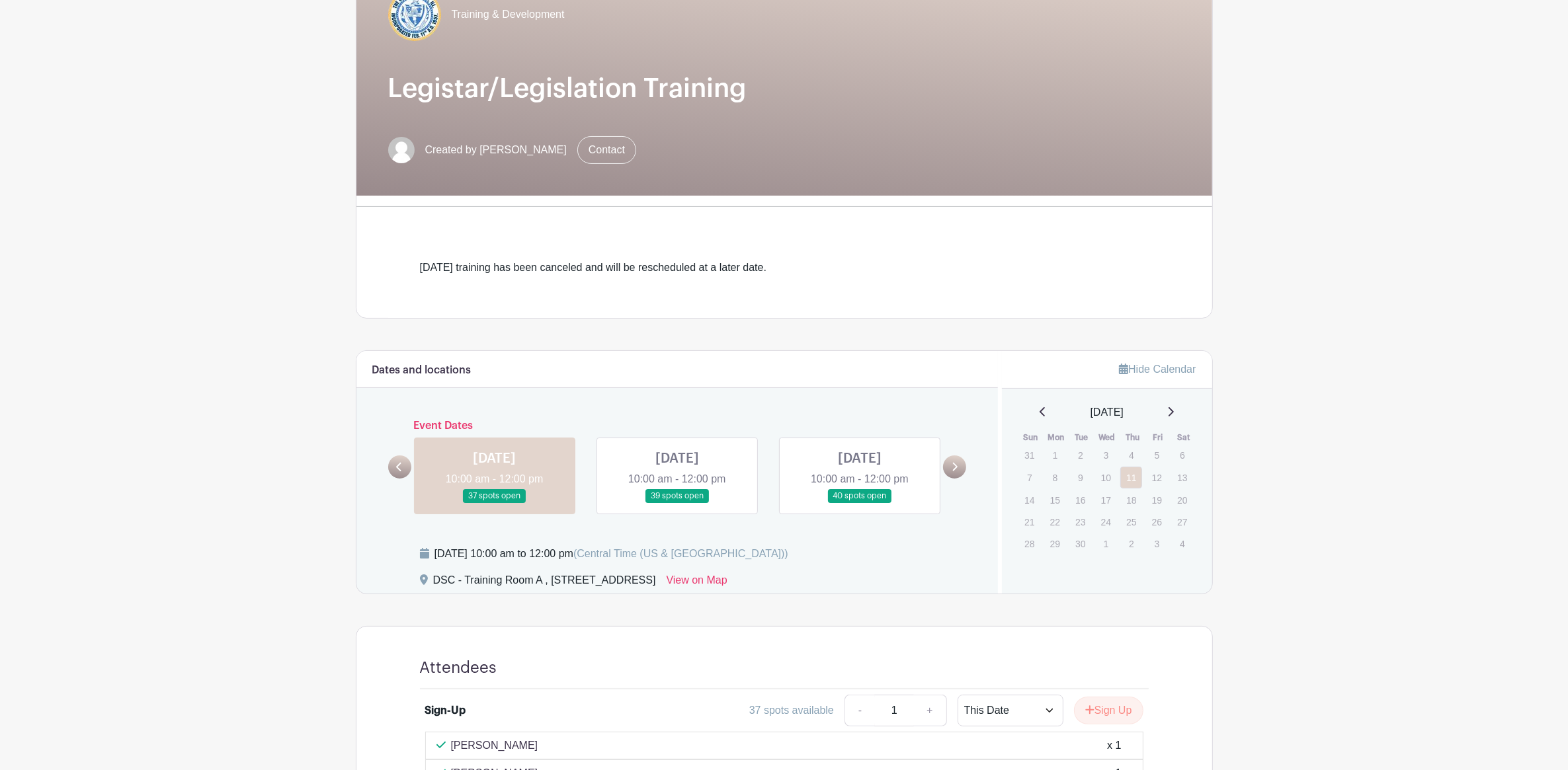
scroll to position [319, 0]
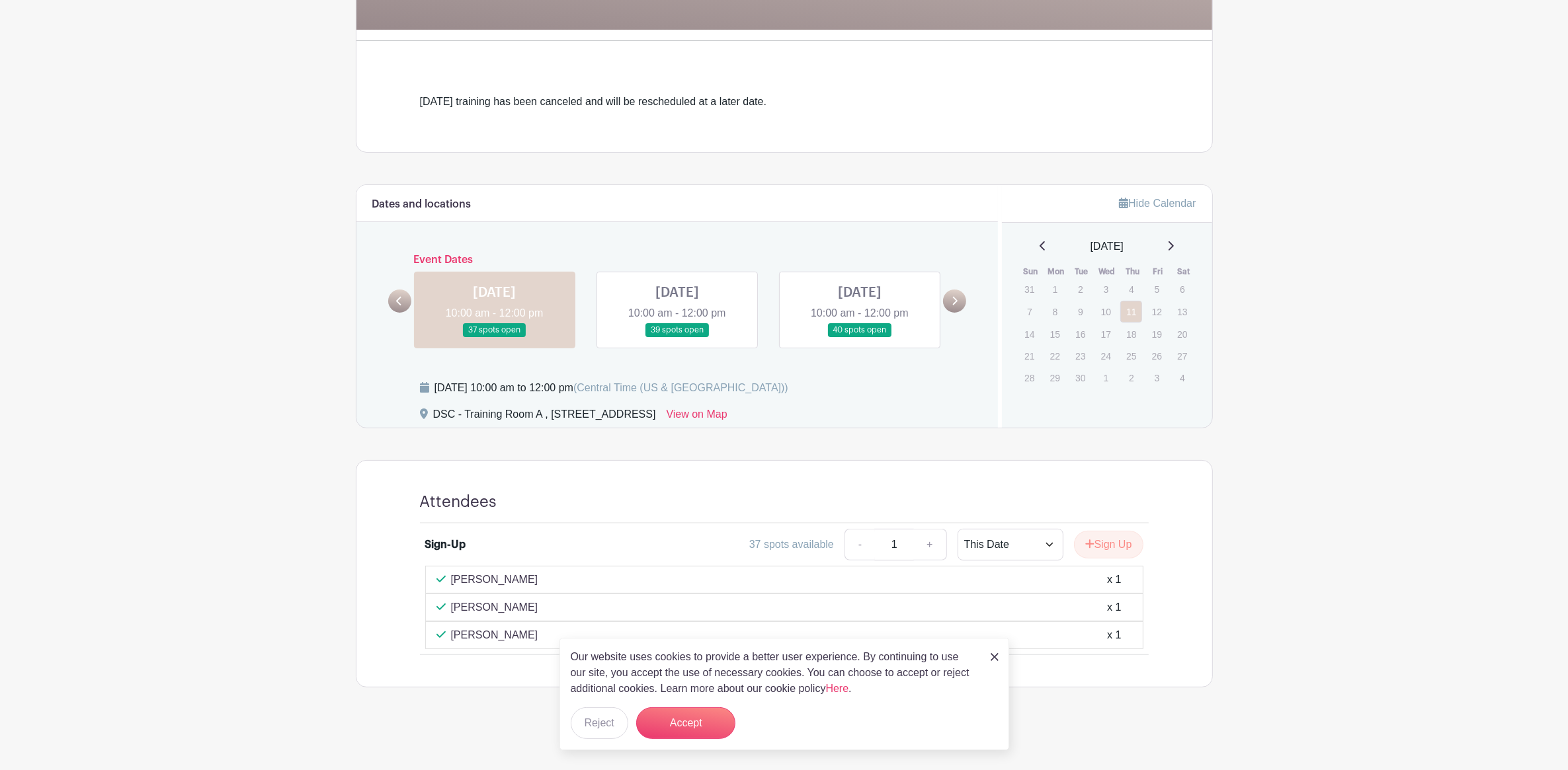
click at [997, 655] on img at bounding box center [995, 657] width 8 height 8
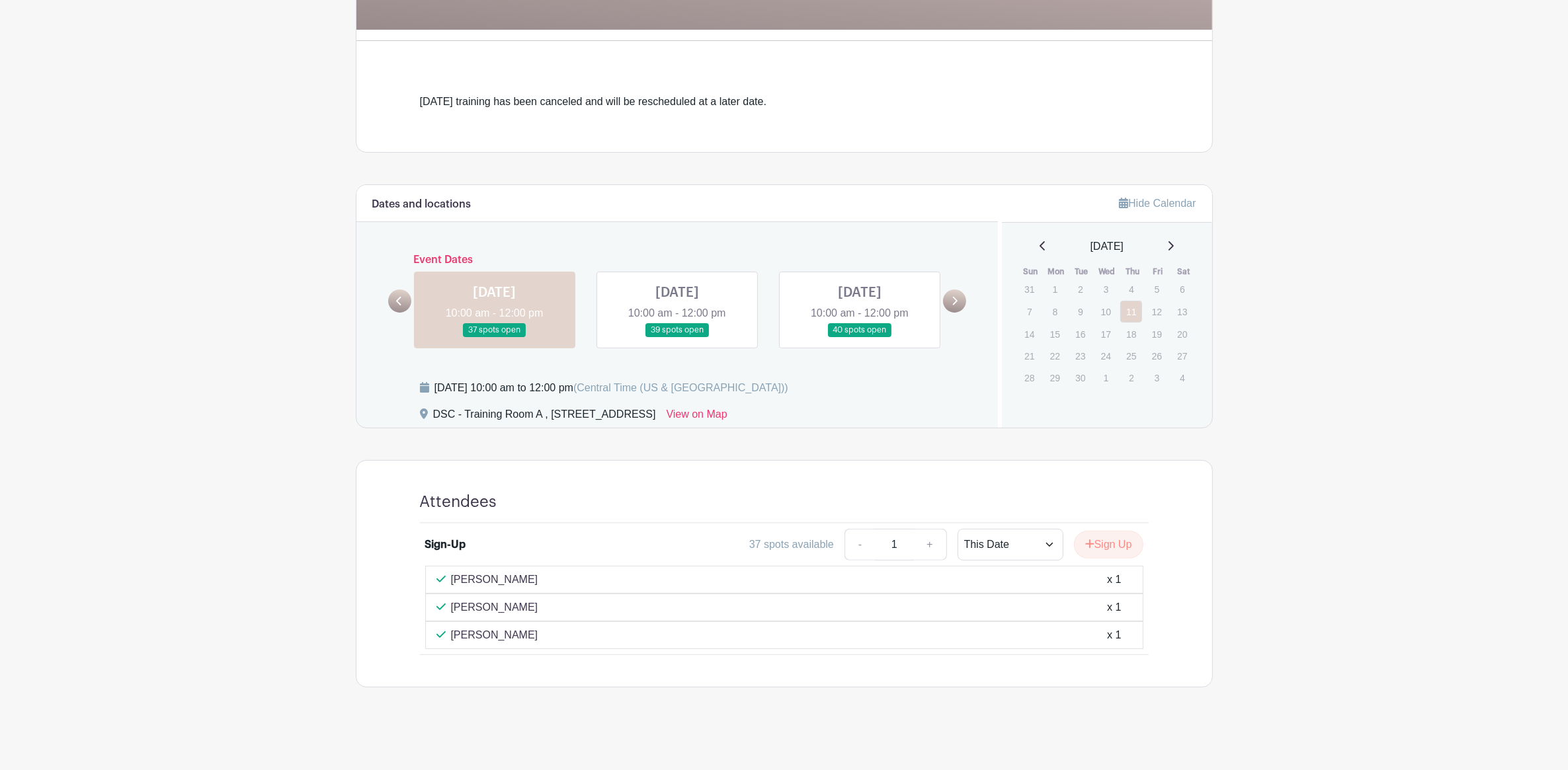
click at [495, 337] on link at bounding box center [495, 337] width 0 height 0
click at [677, 337] on link at bounding box center [677, 337] width 0 height 0
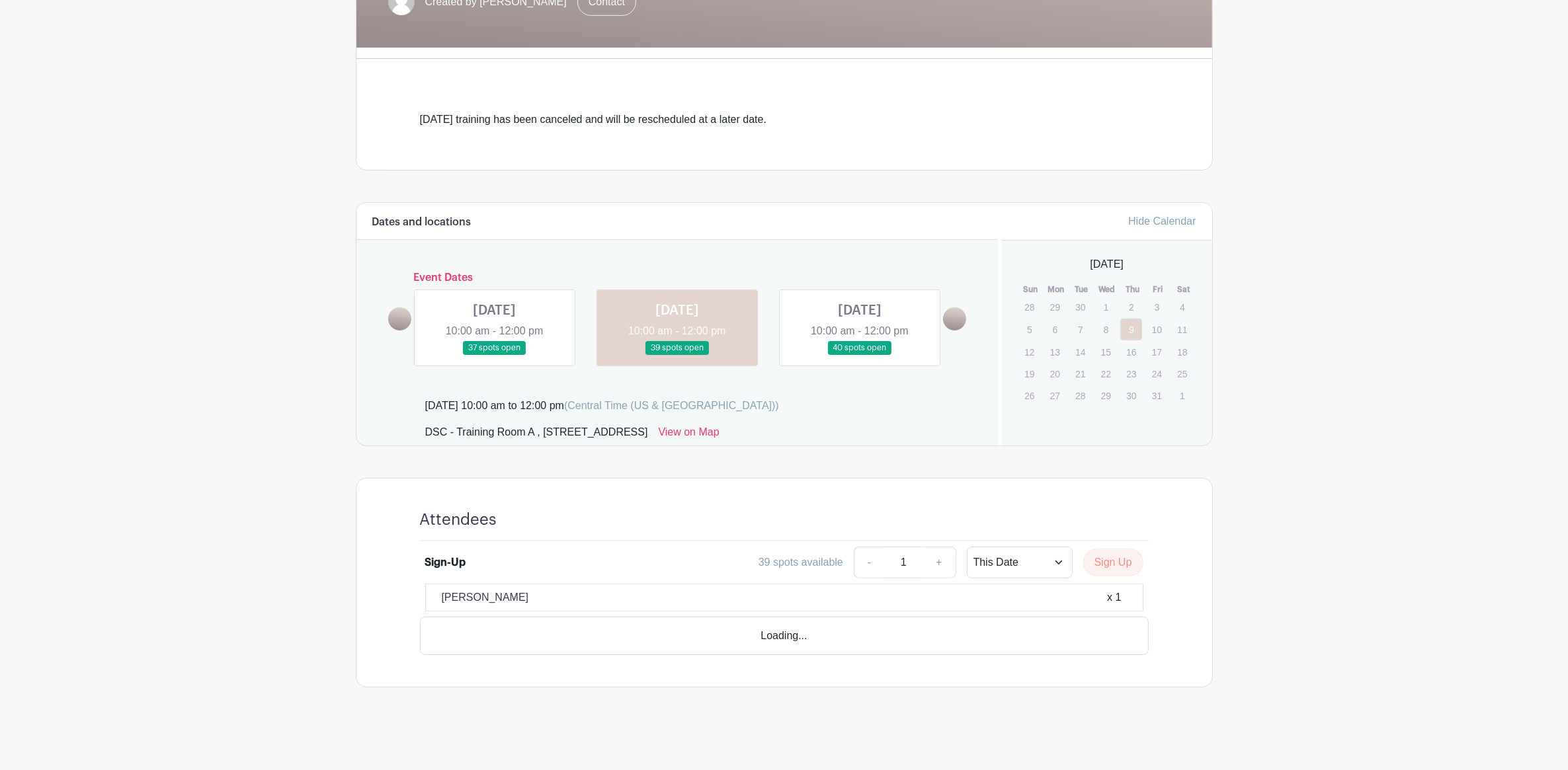
scroll to position [263, 0]
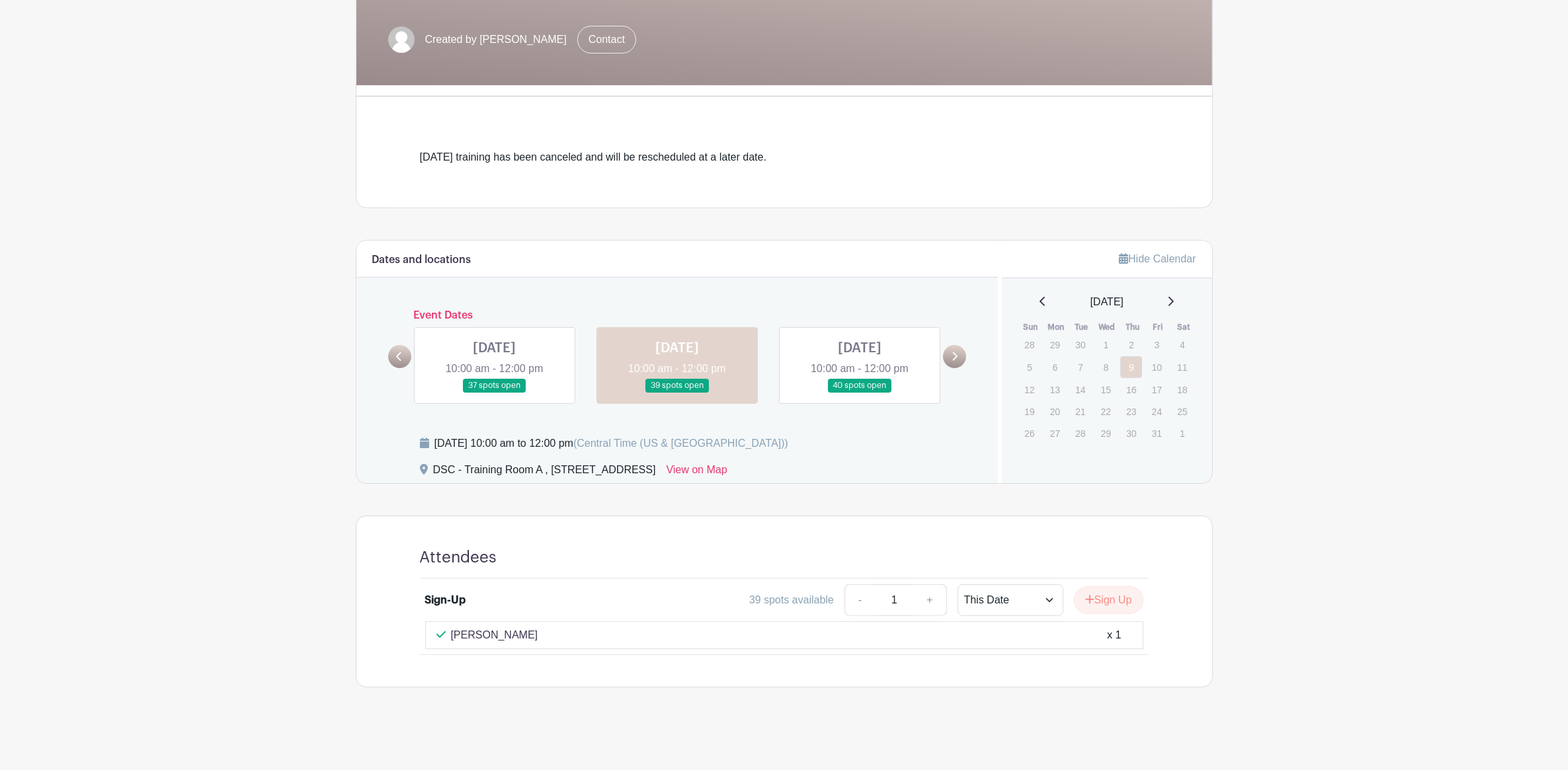
click at [860, 393] on link at bounding box center [860, 393] width 0 height 0
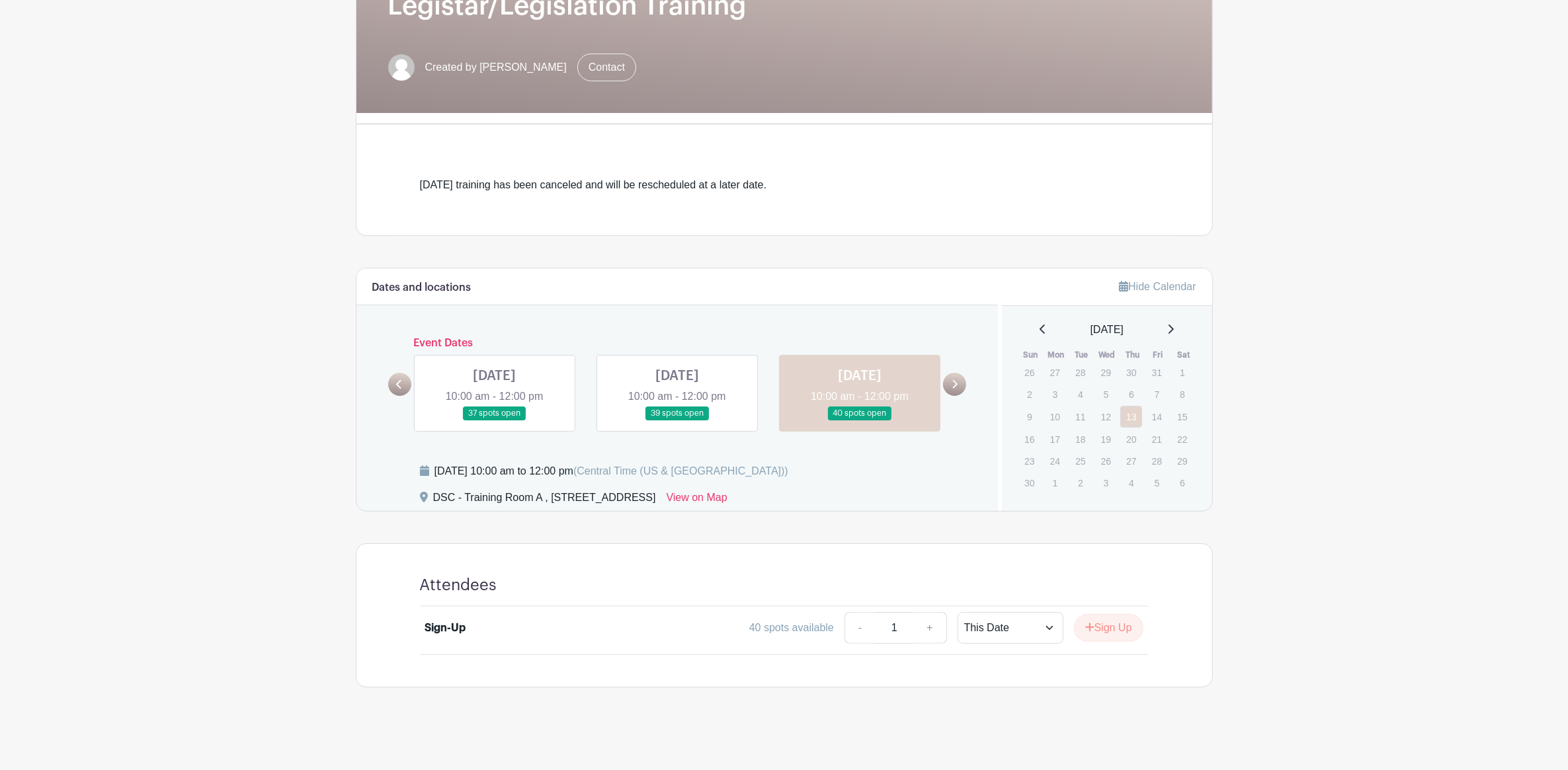
scroll to position [234, 0]
click at [677, 420] on link at bounding box center [677, 420] width 0 height 0
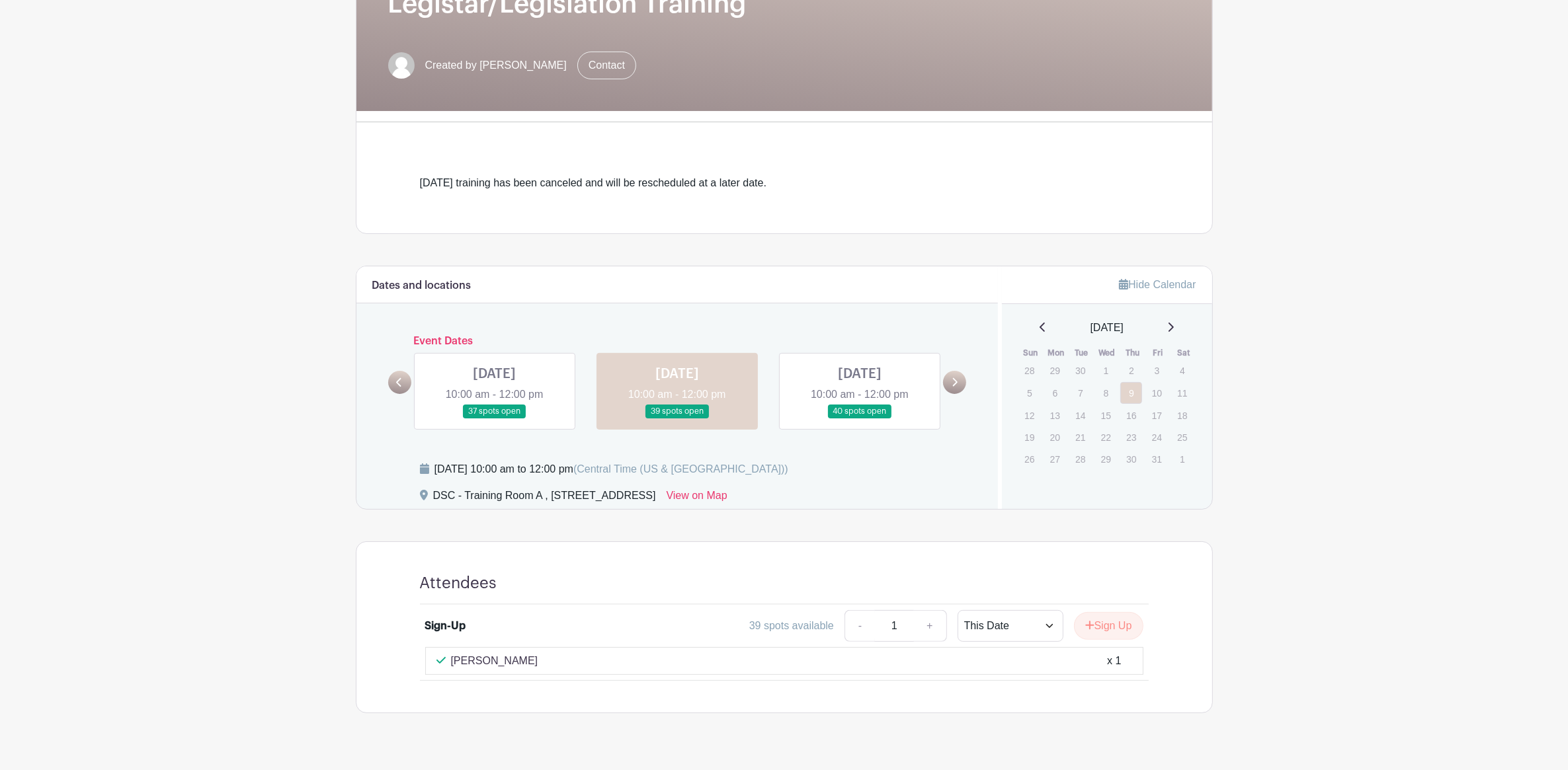
click at [495, 419] on link at bounding box center [495, 419] width 0 height 0
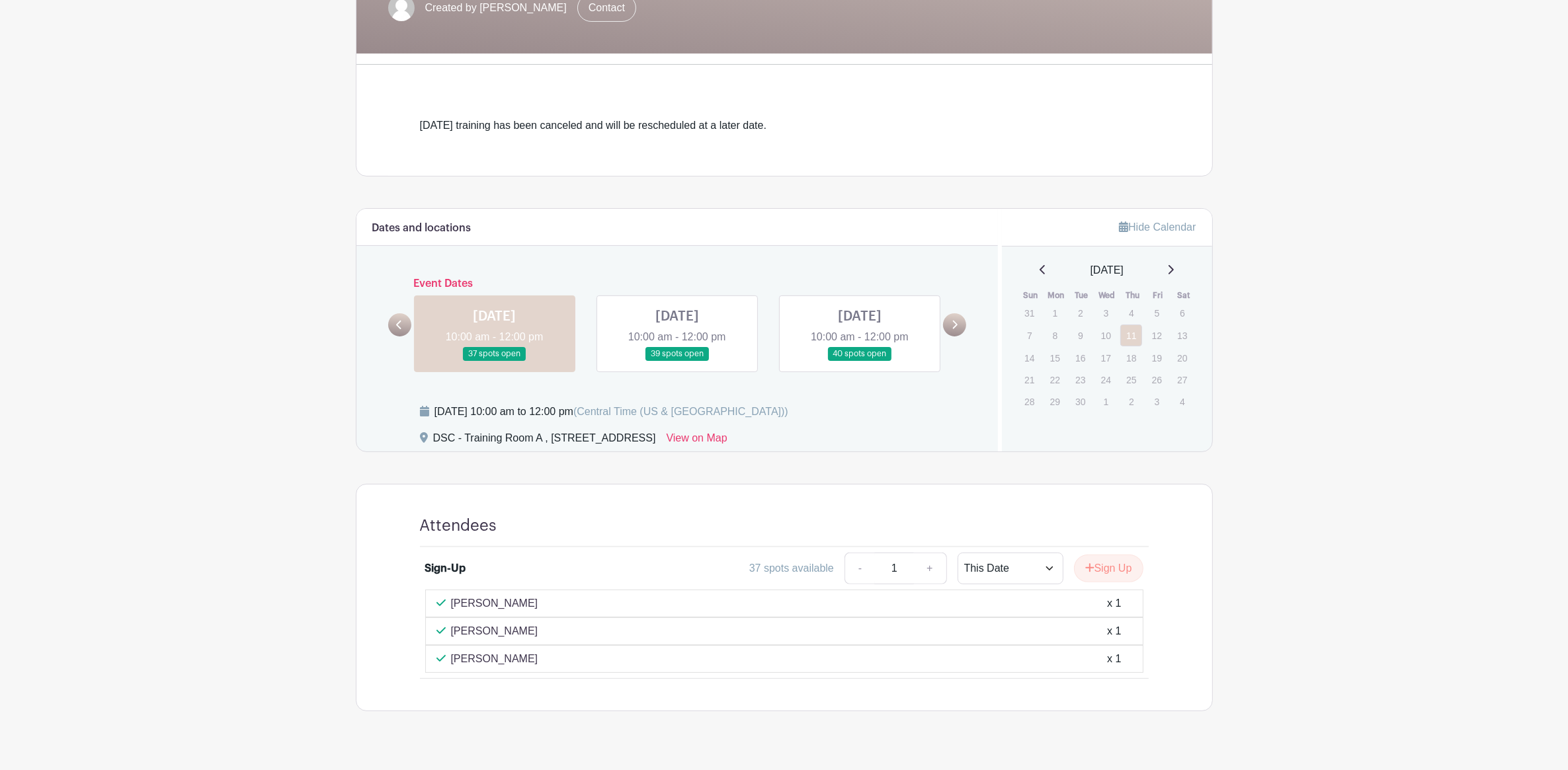
scroll to position [319, 0]
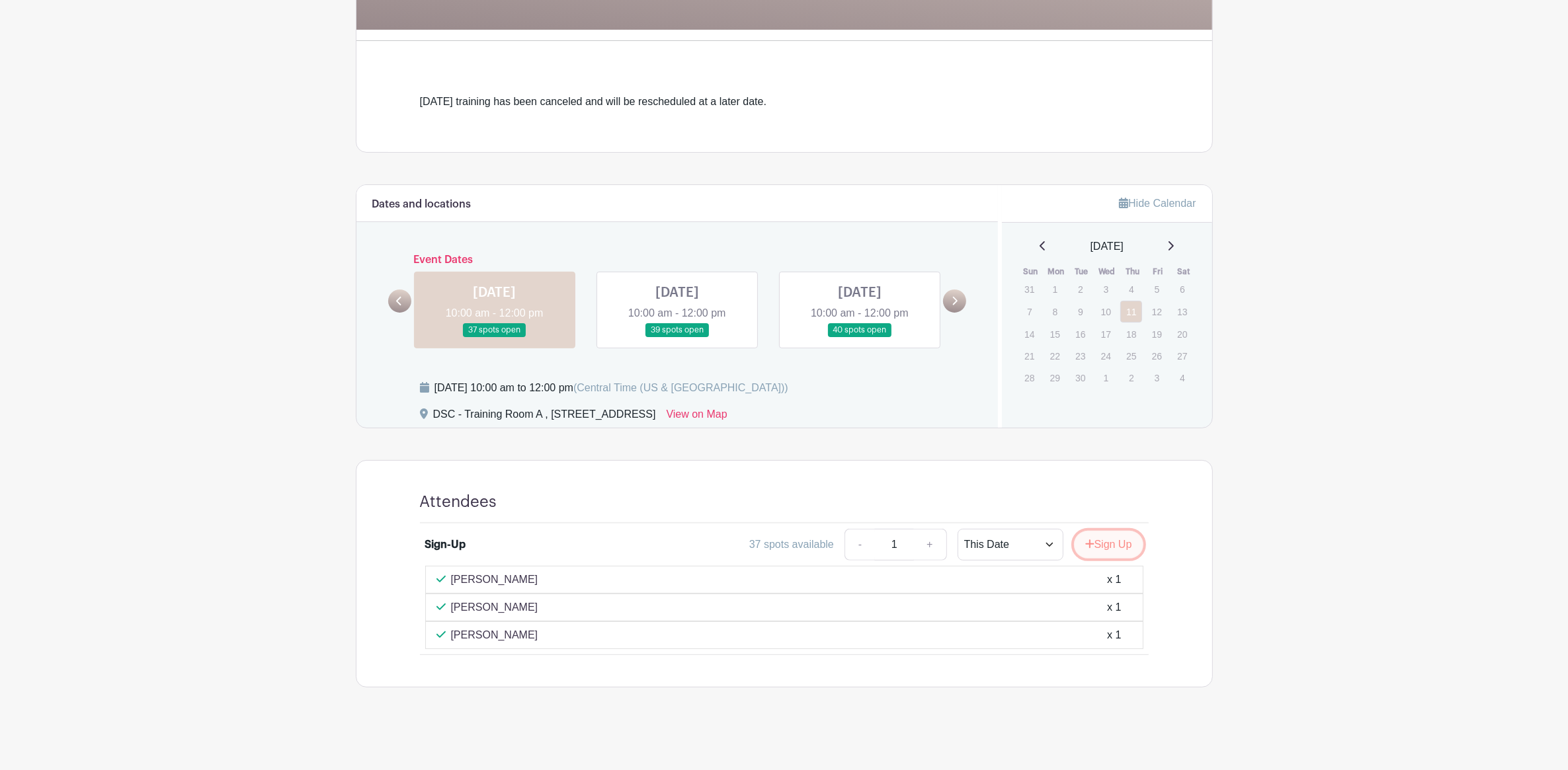
click at [1124, 536] on button "Sign Up" at bounding box center [1108, 544] width 69 height 28
click at [1162, 733] on link "Review & Confirm Signups" at bounding box center [1135, 735] width 154 height 32
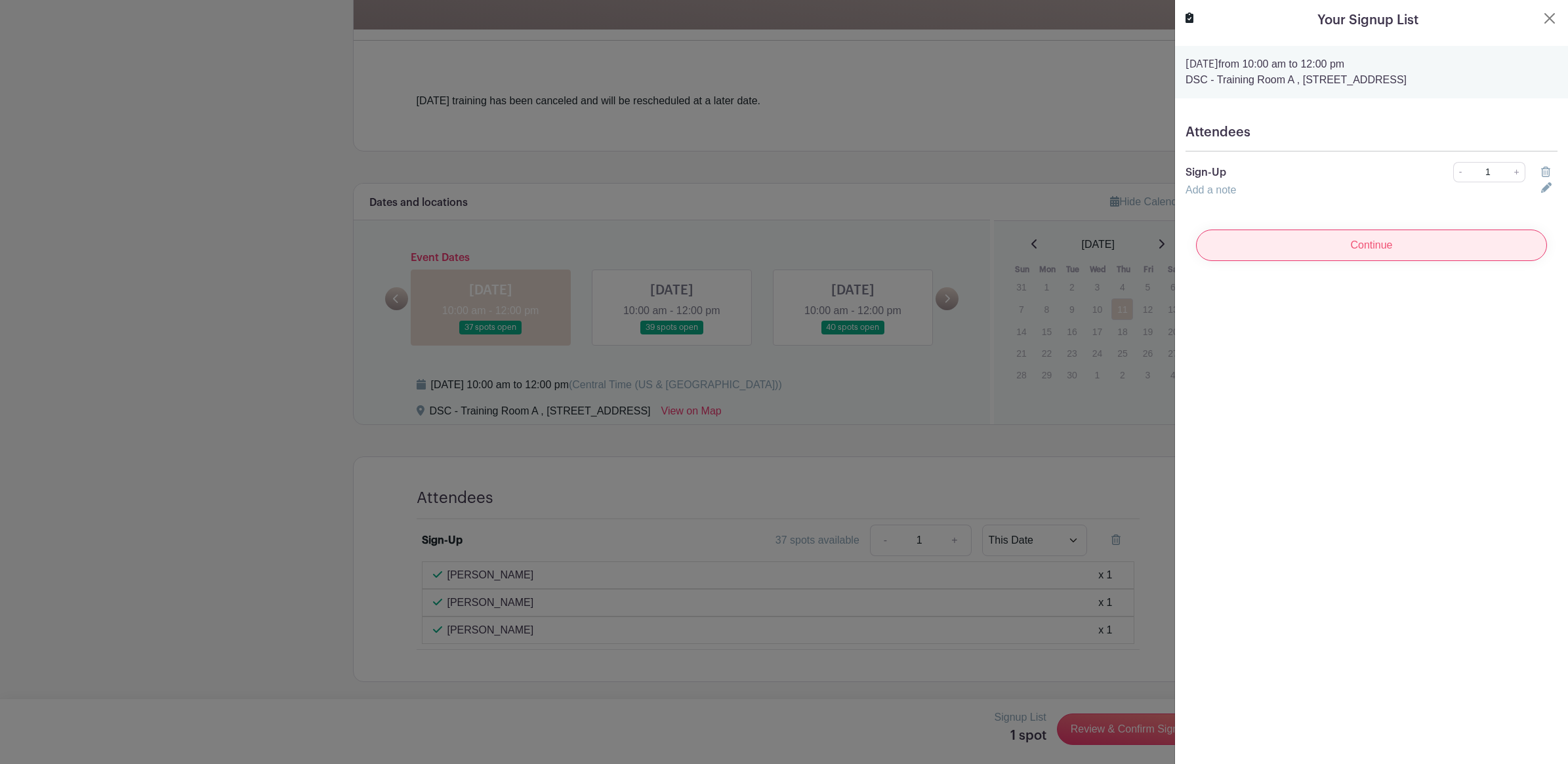
click at [1382, 251] on input "Continue" at bounding box center [1371, 245] width 351 height 31
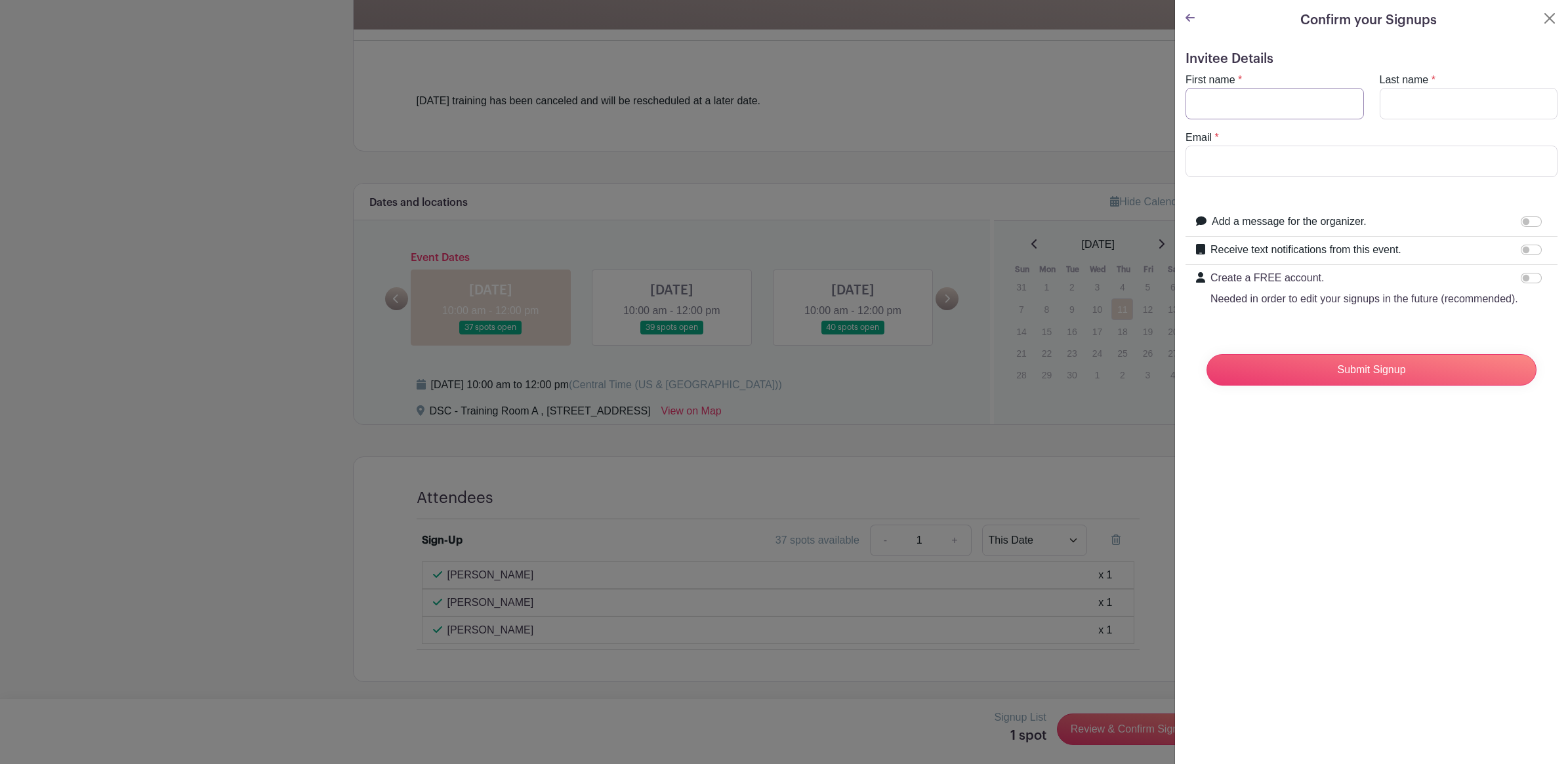
click at [1258, 94] on input "First name" at bounding box center [1275, 103] width 179 height 31
type input "[PERSON_NAME]"
type input "a"
type input "[EMAIL_ADDRESS][DOMAIN_NAME]"
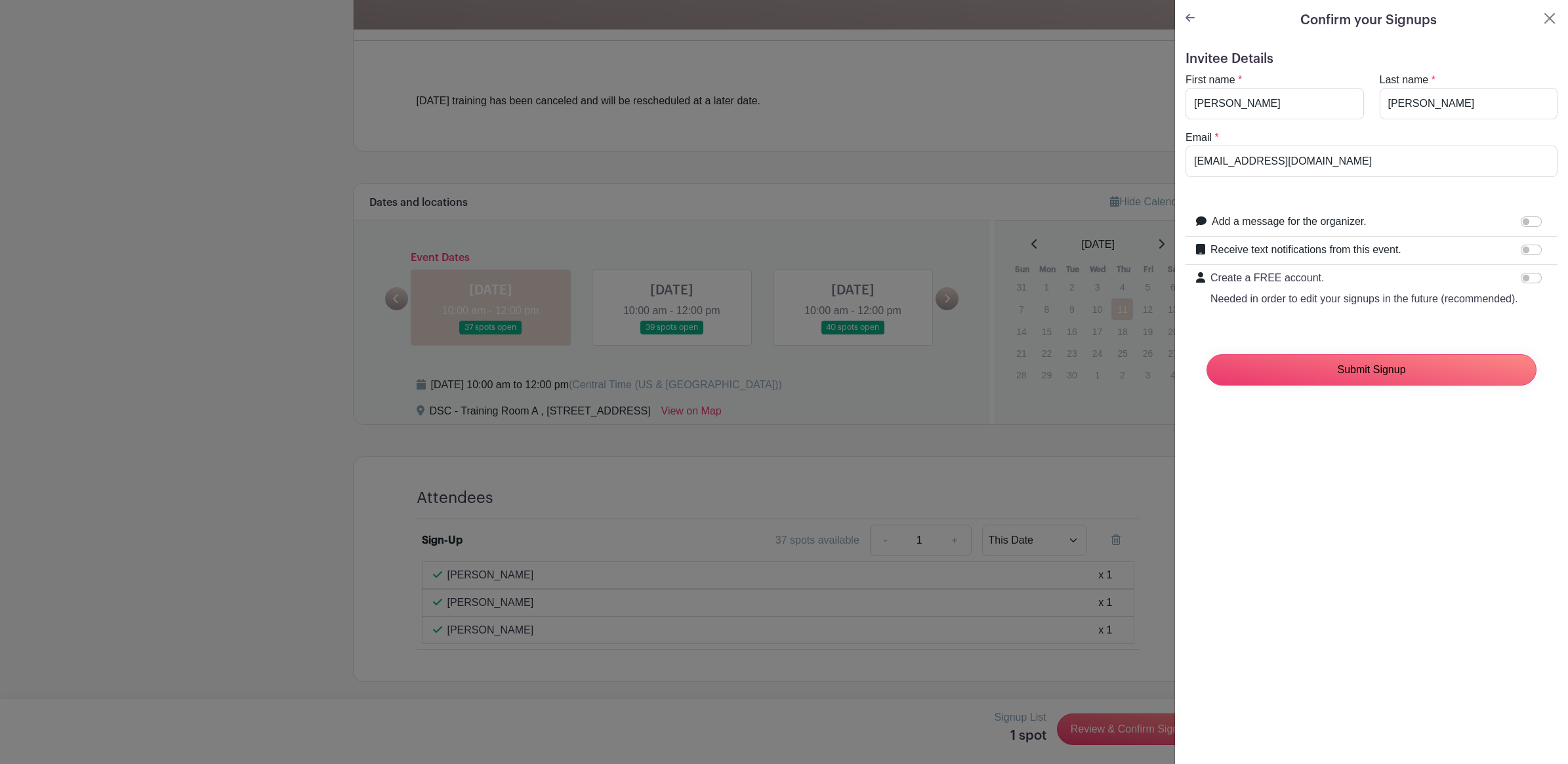
click at [1394, 386] on input "Submit Signup" at bounding box center [1371, 370] width 330 height 31
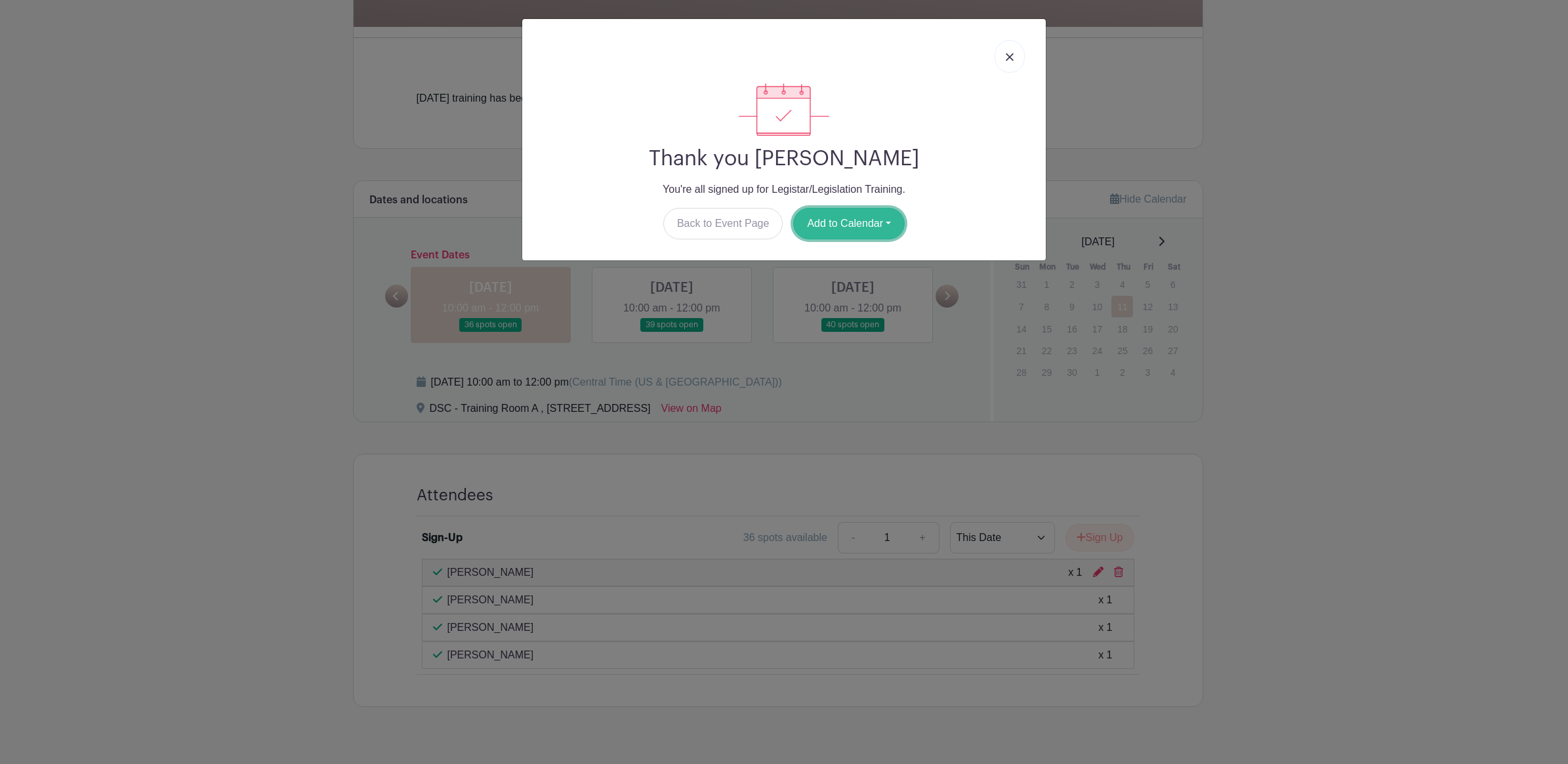
click at [837, 218] on button "Add to Calendar" at bounding box center [849, 223] width 112 height 31
click at [843, 277] on link "Outlook" at bounding box center [845, 277] width 103 height 21
click at [1425, 208] on div "Thank you [PERSON_NAME] You're all signed up for Legistar/Legislation Training.…" at bounding box center [784, 382] width 1568 height 764
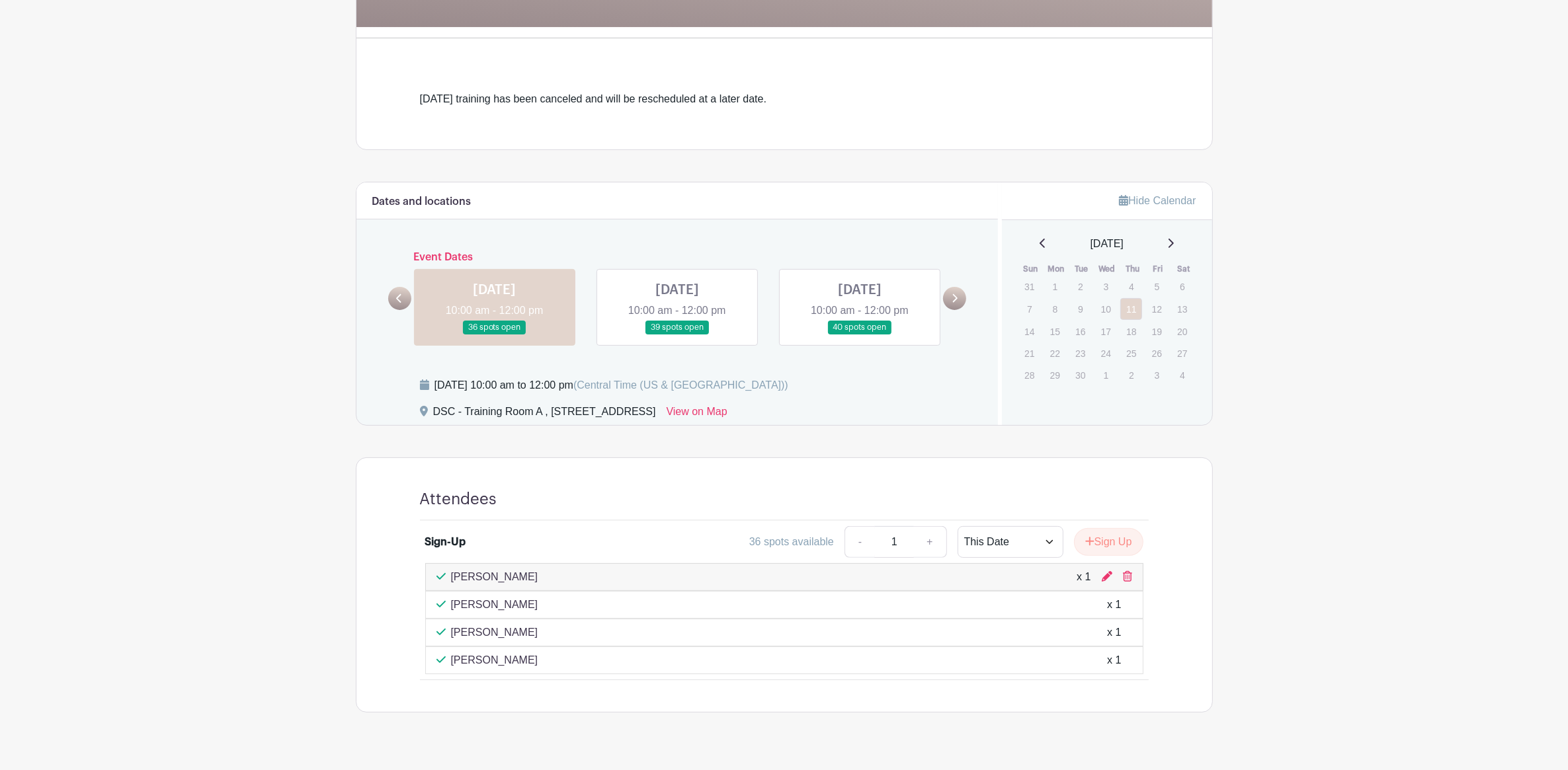
drag, startPoint x: 1124, startPoint y: 576, endPoint x: 877, endPoint y: 52, distance: 579.3
click at [1122, 576] on icon at bounding box center [1127, 576] width 9 height 11
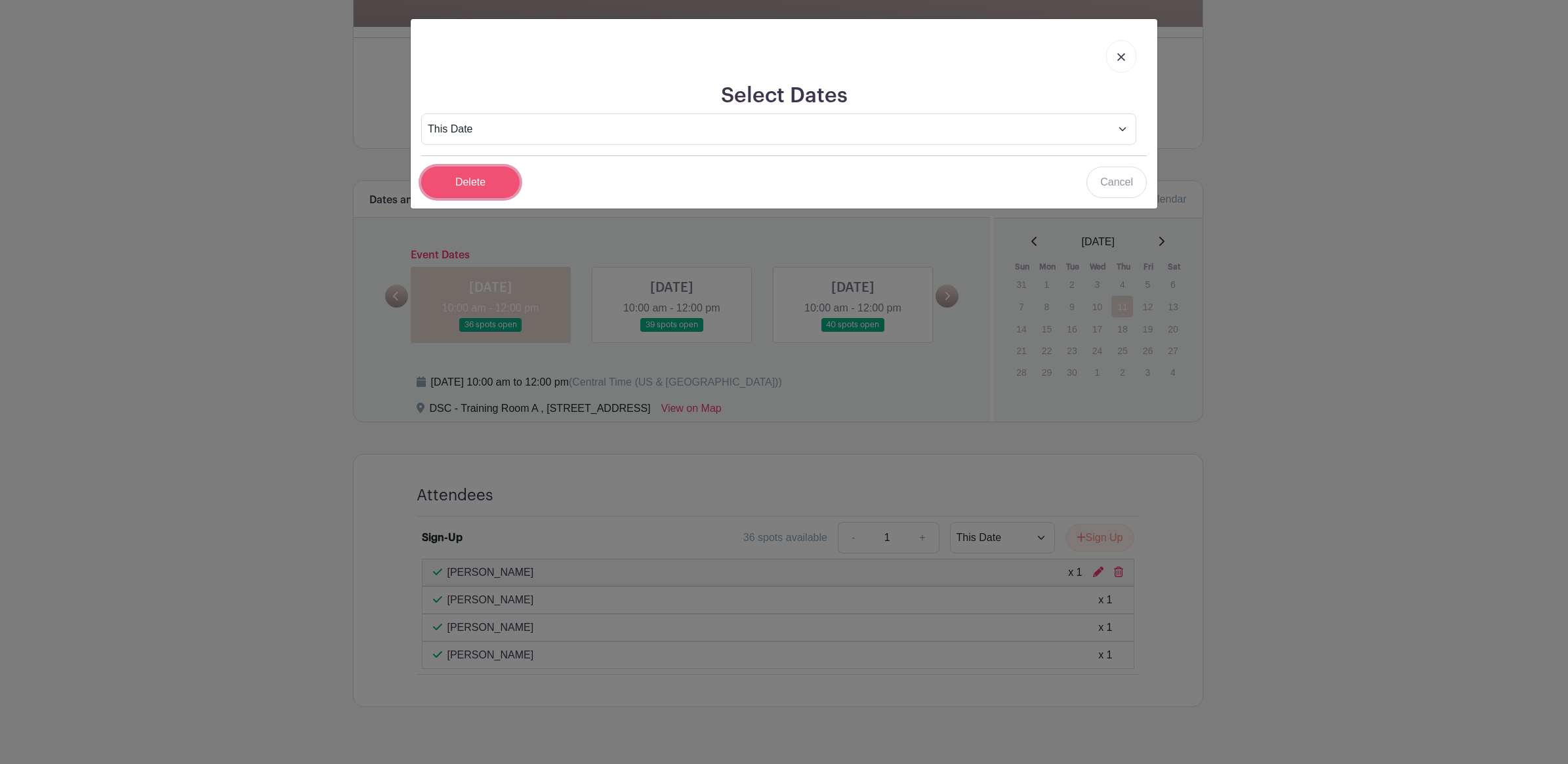
click at [468, 181] on input "Delete" at bounding box center [470, 182] width 99 height 31
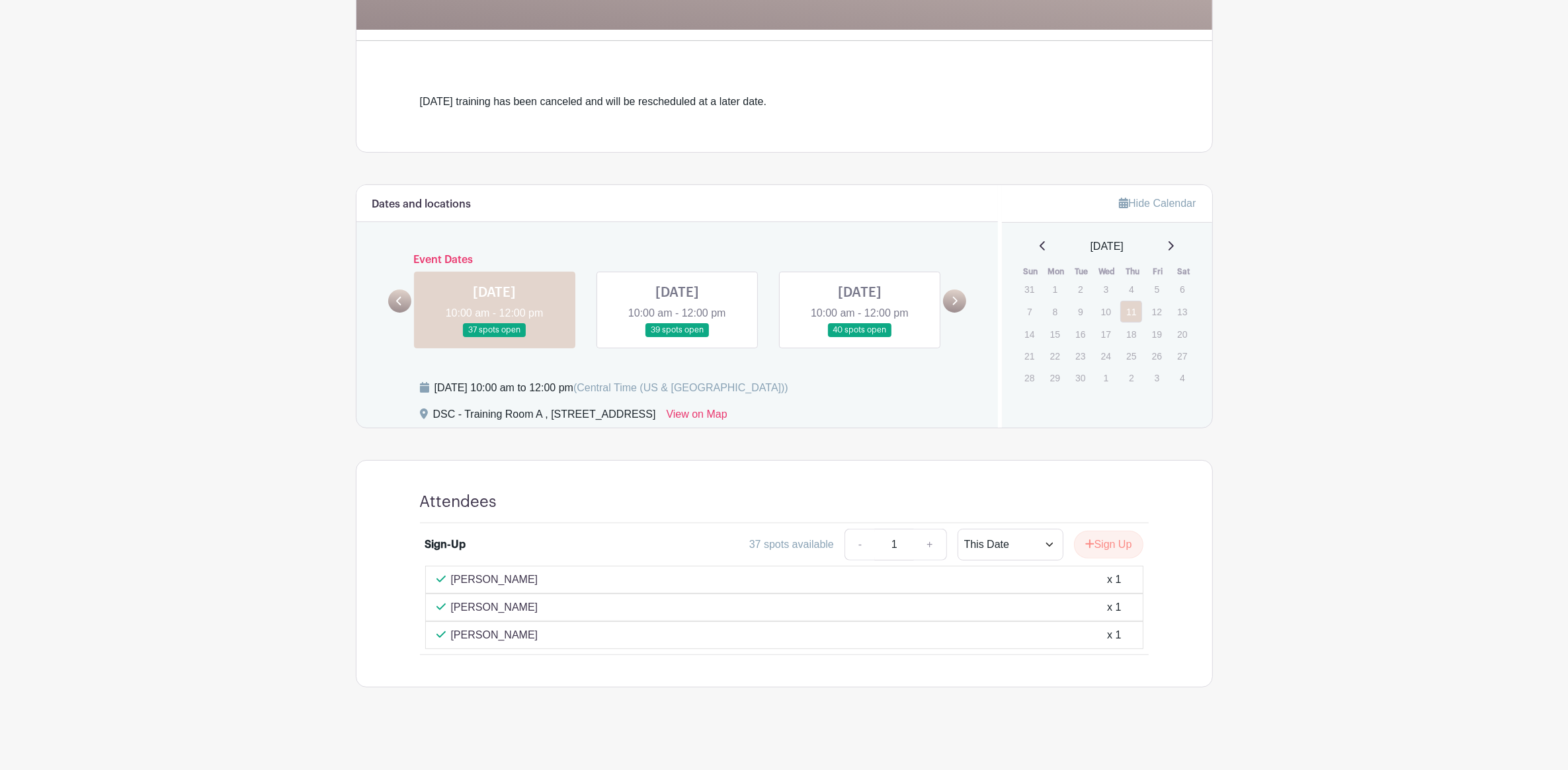
click at [677, 337] on link at bounding box center [677, 337] width 0 height 0
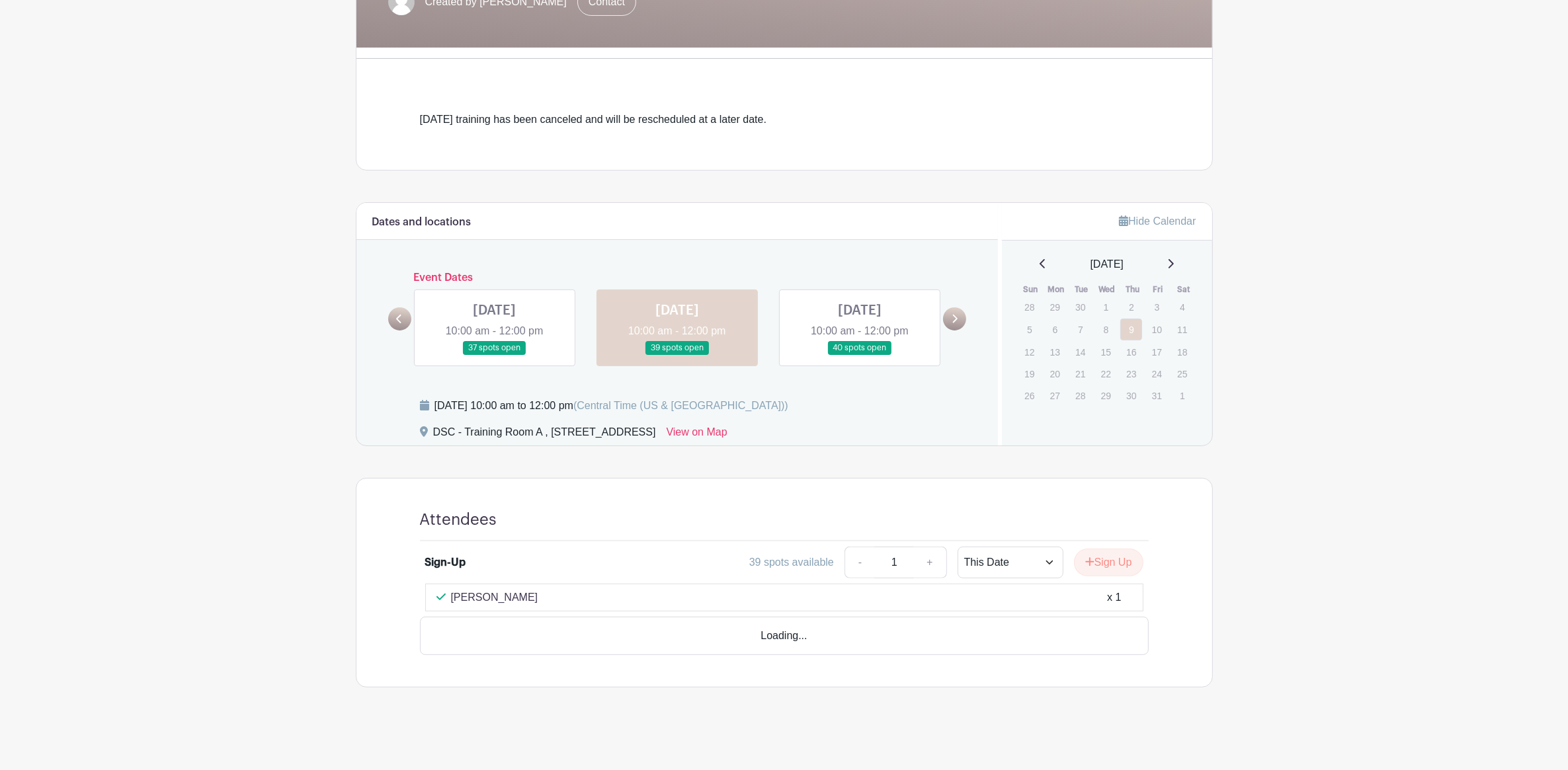
scroll to position [263, 0]
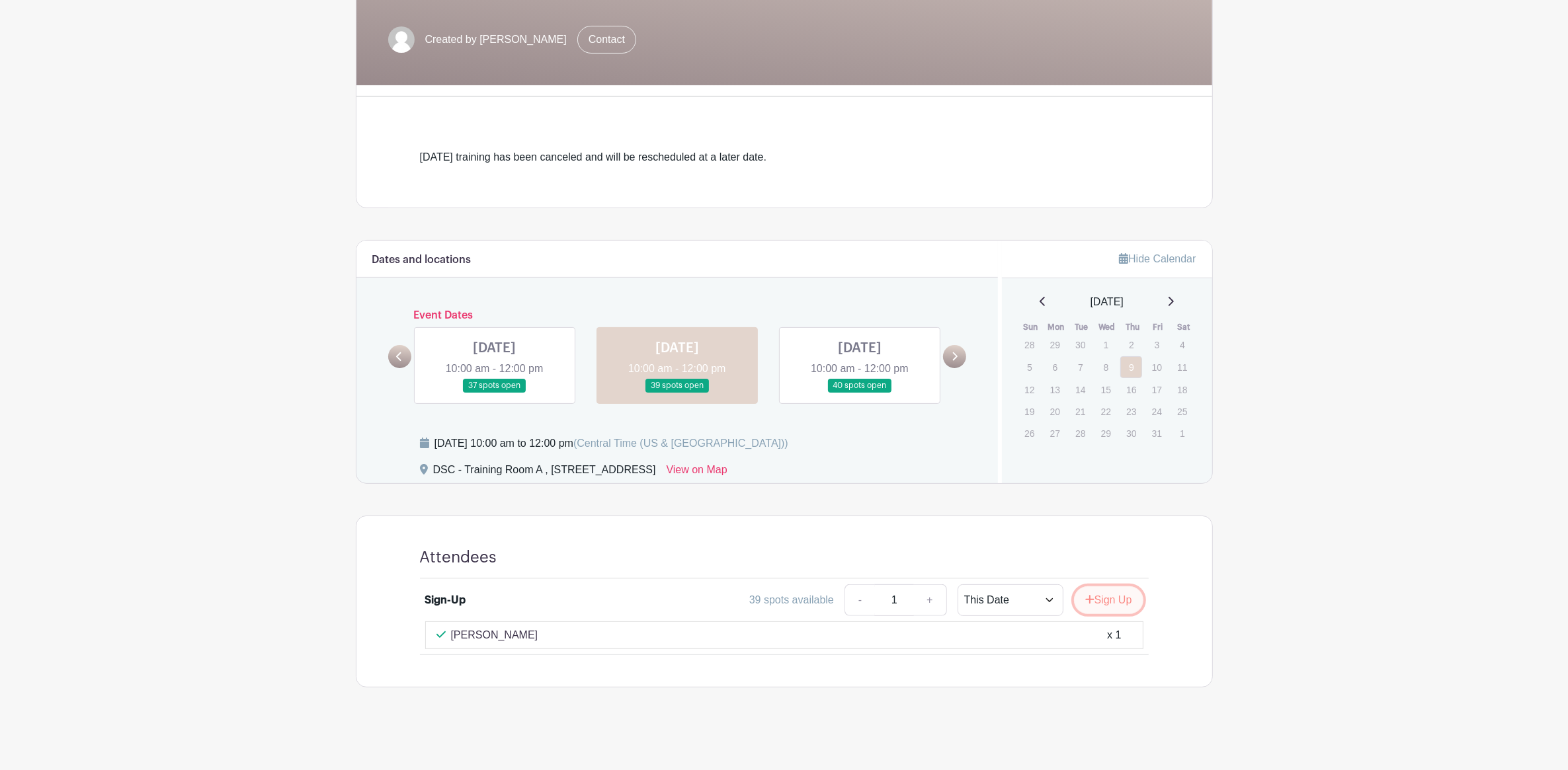
click at [1112, 605] on button "Sign Up" at bounding box center [1108, 600] width 69 height 28
click at [1171, 729] on link "Review & Confirm Signups" at bounding box center [1135, 735] width 154 height 32
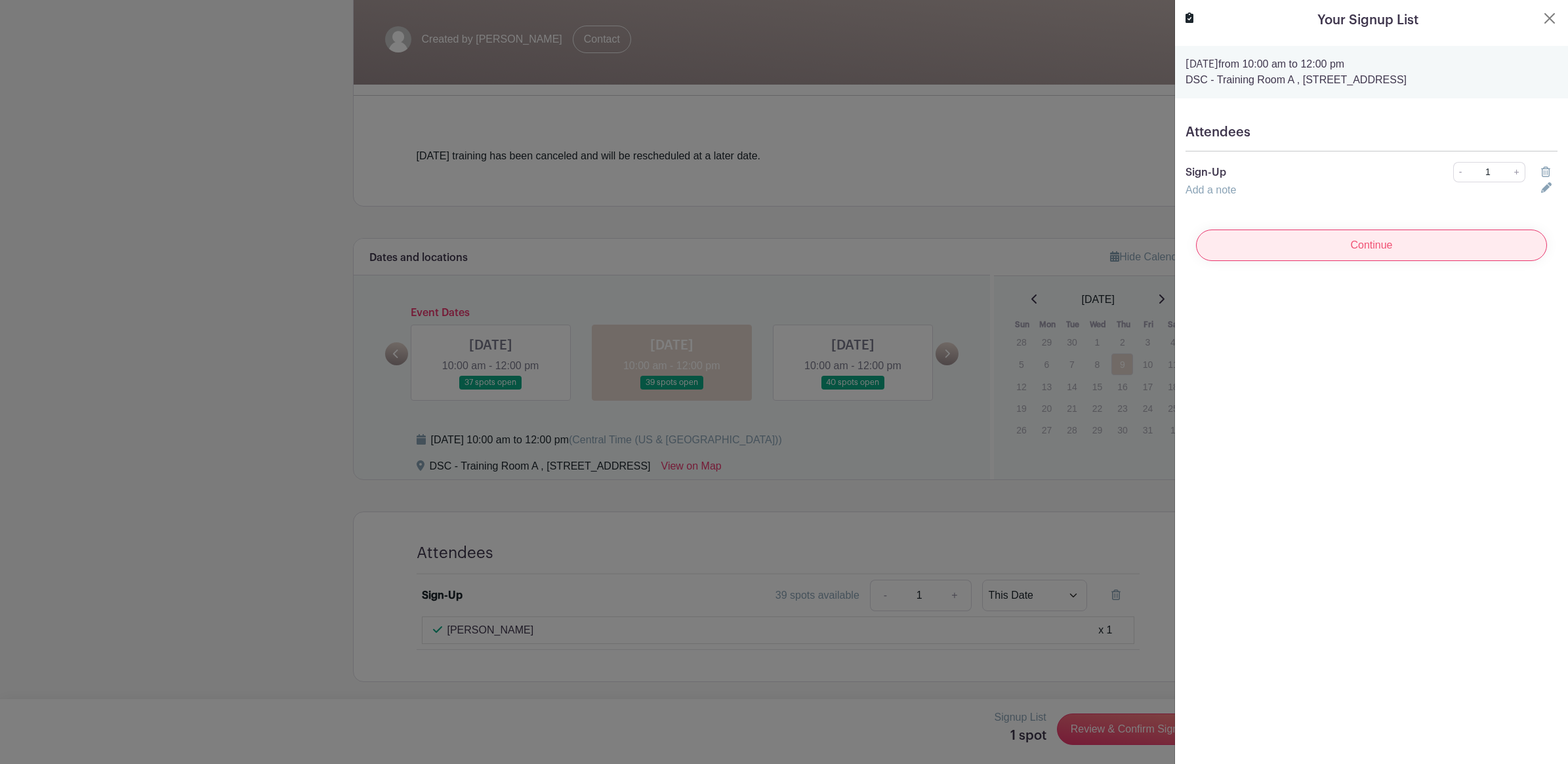
click at [1401, 233] on input "Continue" at bounding box center [1371, 245] width 351 height 31
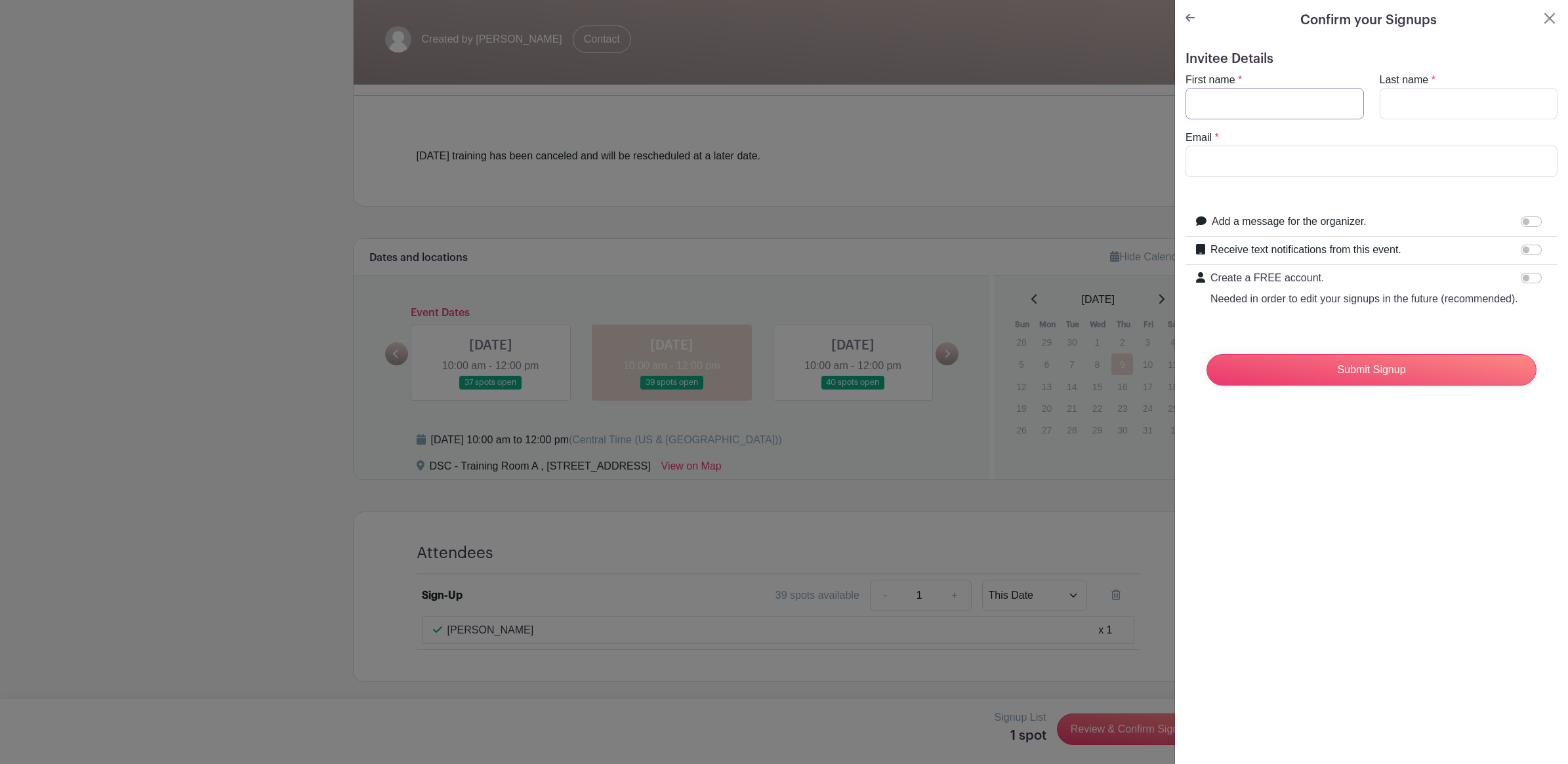
drag, startPoint x: 1272, startPoint y: 96, endPoint x: 1271, endPoint y: 112, distance: 16.0
click at [1271, 112] on input "First name" at bounding box center [1275, 103] width 179 height 31
type input "[PERSON_NAME]"
type input "[EMAIL_ADDRESS][DOMAIN_NAME]"
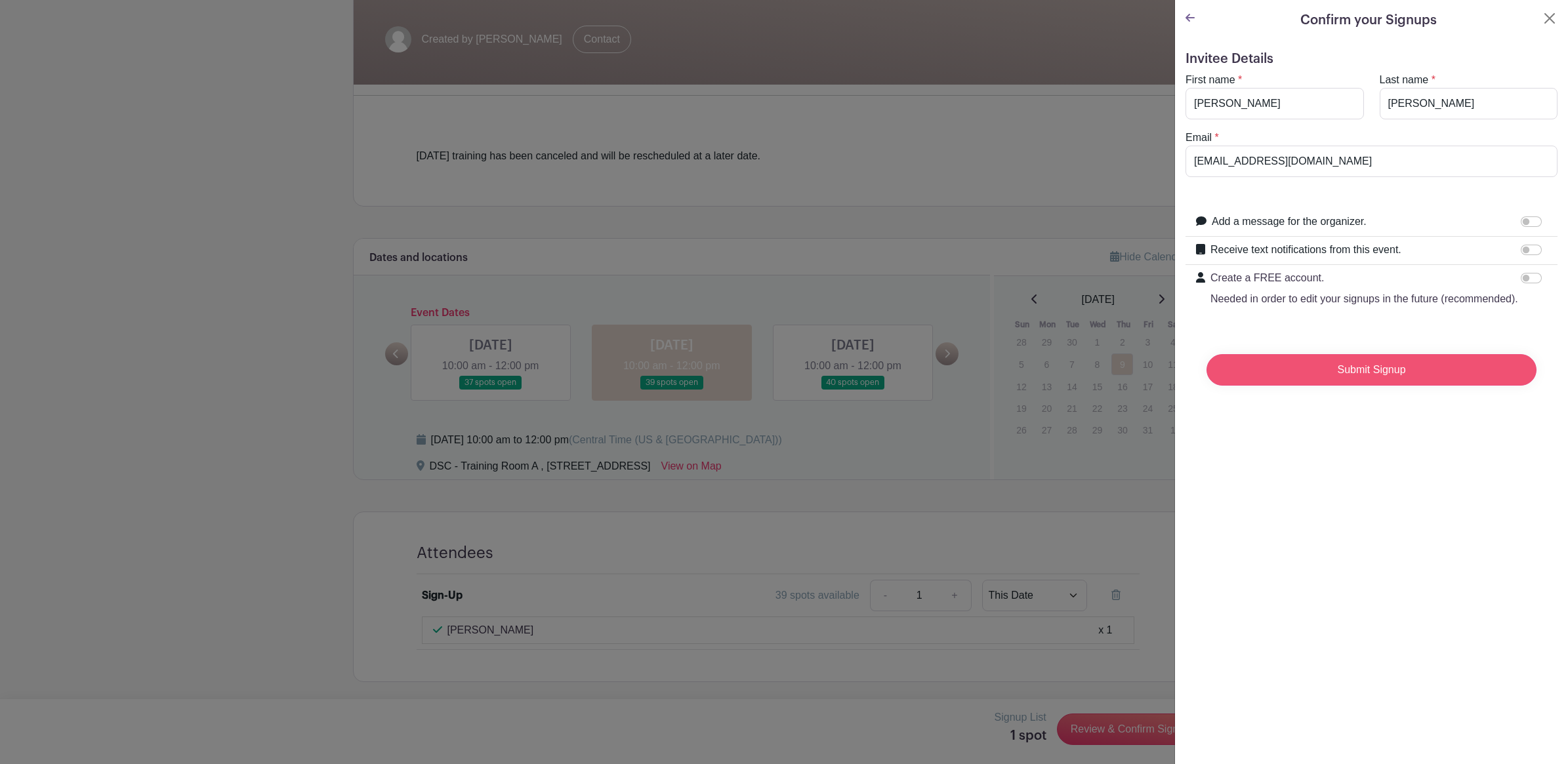
click at [1355, 381] on input "Submit Signup" at bounding box center [1371, 370] width 330 height 31
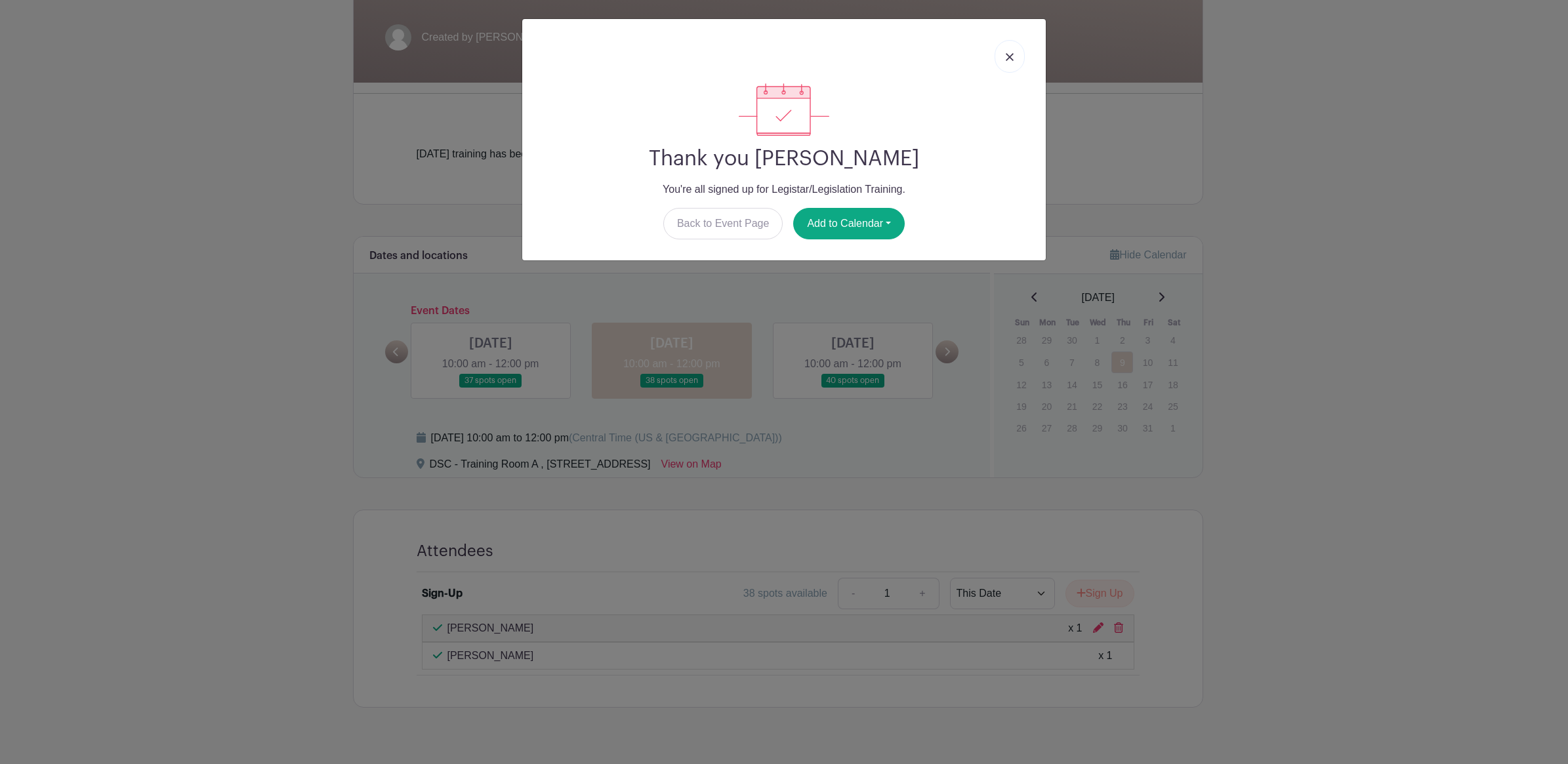
click at [1008, 56] on img at bounding box center [1010, 57] width 8 height 8
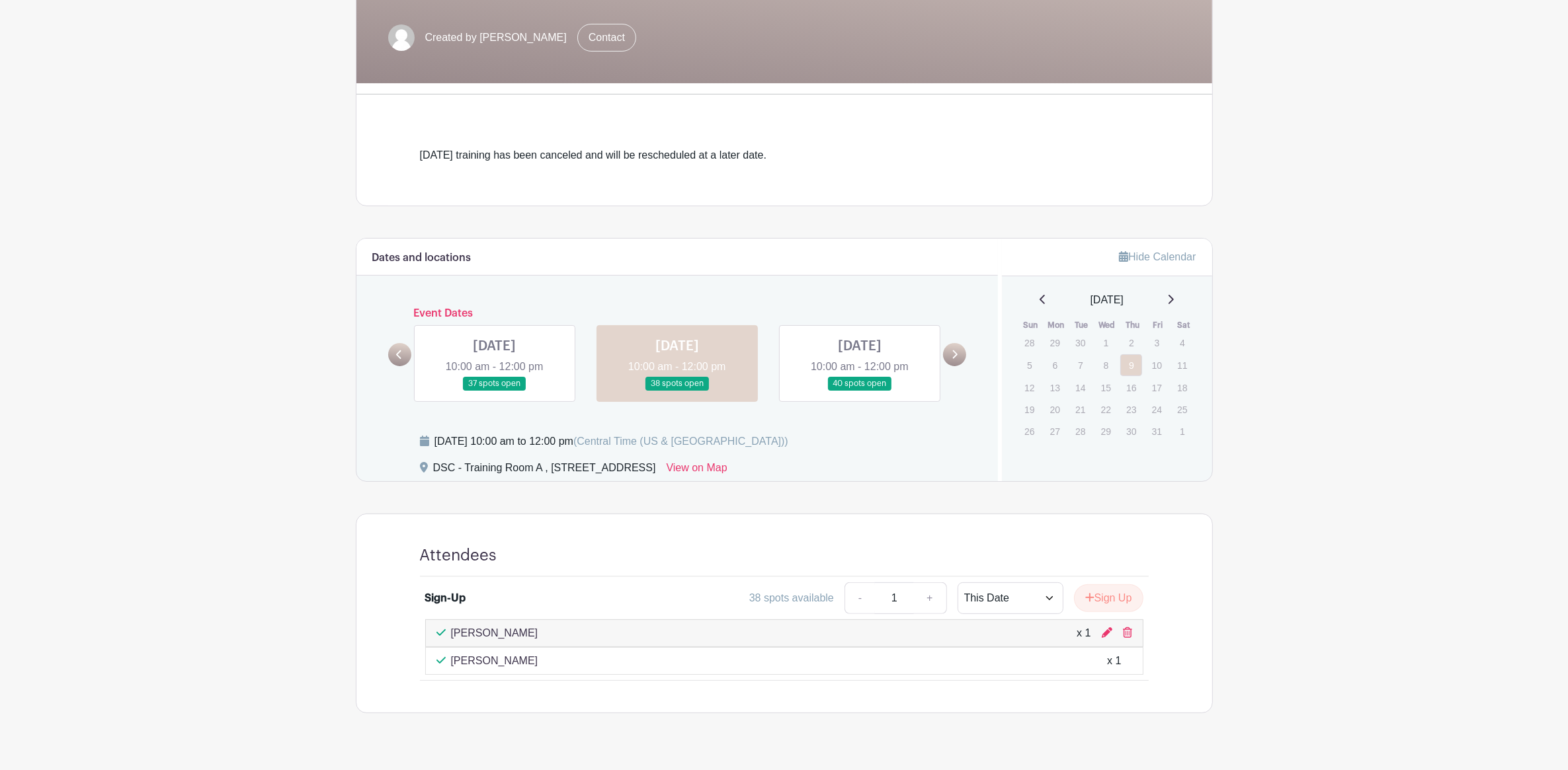
scroll to position [0, 0]
